Goal: Task Accomplishment & Management: Manage account settings

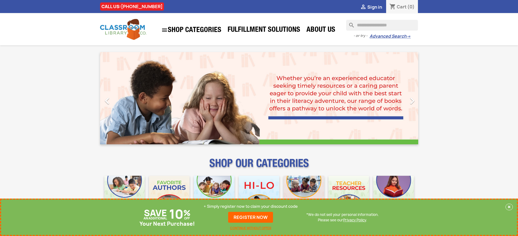
click at [250, 207] on p "+ Simply register now to claim your discount code" at bounding box center [250, 206] width 94 height 5
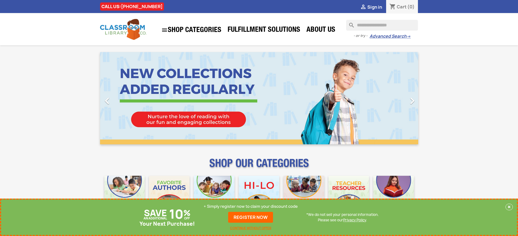
click at [250, 207] on p "+ Simply register now to claim your discount code" at bounding box center [250, 206] width 94 height 5
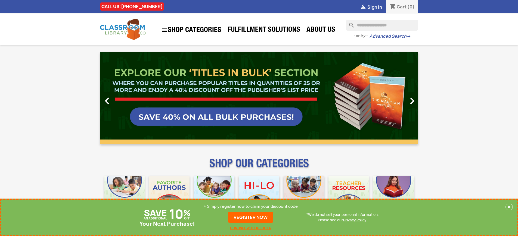
click at [250, 207] on p "+ Simply register now to claim your discount code" at bounding box center [250, 206] width 94 height 5
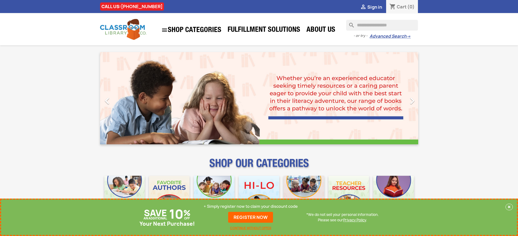
click at [250, 207] on p "+ Simply register now to claim your discount code" at bounding box center [250, 206] width 94 height 5
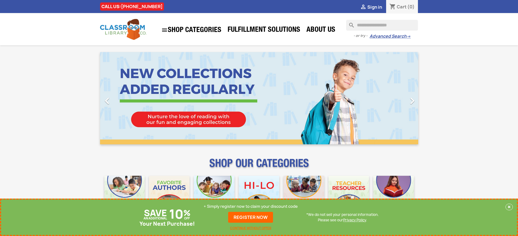
click at [250, 207] on p "+ Simply register now to claim your discount code" at bounding box center [250, 206] width 94 height 5
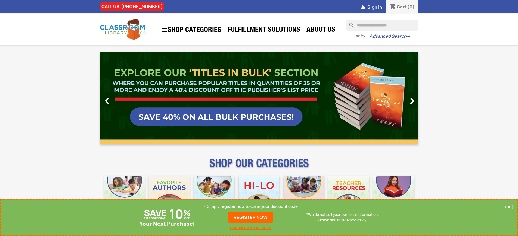
click at [250, 207] on p "+ Simply register now to claim your discount code" at bounding box center [250, 206] width 94 height 5
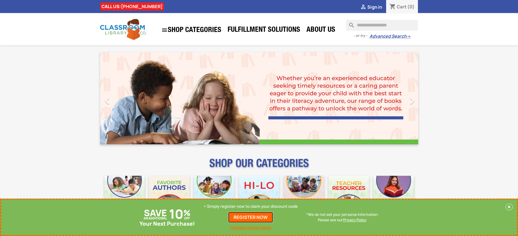
click at [250, 218] on link "REGISTER NOW" at bounding box center [250, 217] width 45 height 11
click at [250, 207] on p "+ Simply register now to claim your discount code" at bounding box center [250, 206] width 94 height 5
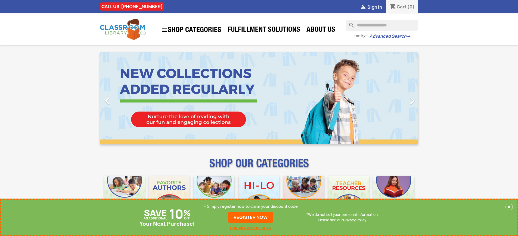
click at [250, 207] on p "+ Simply register now to claim your discount code" at bounding box center [250, 206] width 94 height 5
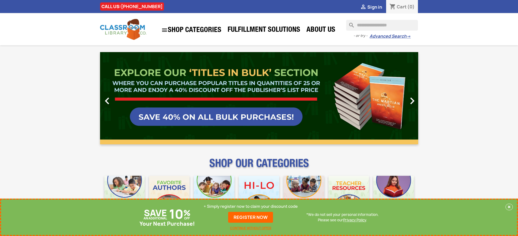
click at [250, 207] on p "+ Simply register now to claim your discount code" at bounding box center [250, 206] width 94 height 5
click at [250, 218] on link "REGISTER NOW" at bounding box center [250, 217] width 45 height 11
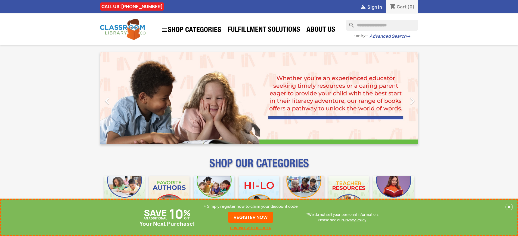
click at [250, 207] on p "+ Simply register now to claim your discount code" at bounding box center [250, 206] width 94 height 5
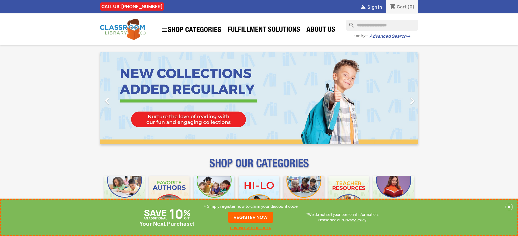
click at [250, 207] on p "+ Simply register now to claim your discount code" at bounding box center [250, 206] width 94 height 5
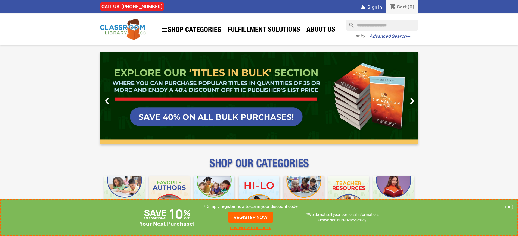
click at [250, 207] on p "+ Simply register now to claim your discount code" at bounding box center [250, 206] width 94 height 5
click at [250, 218] on link "REGISTER NOW" at bounding box center [250, 217] width 45 height 11
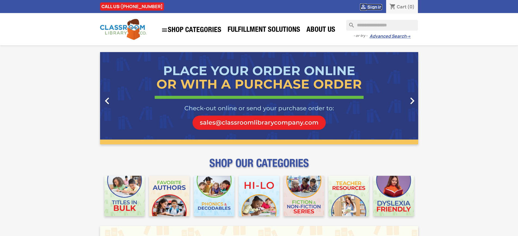
click at [374, 7] on span "Sign in" at bounding box center [374, 7] width 15 height 6
